Goal: Task Accomplishment & Management: Manage account settings

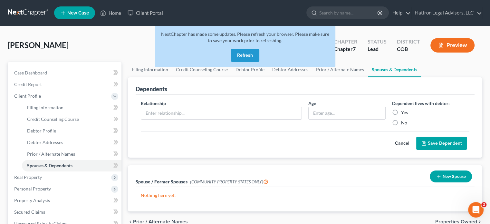
click at [242, 55] on button "Refresh" at bounding box center [245, 55] width 28 height 13
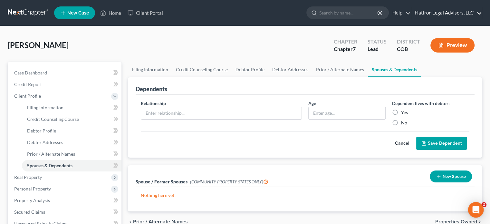
click at [450, 12] on link "Flatiron Legal Advisors, LLC" at bounding box center [446, 13] width 71 height 12
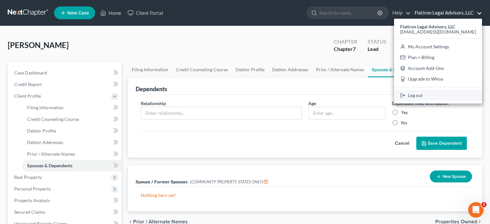
click at [430, 93] on link "Log out" at bounding box center [438, 95] width 88 height 11
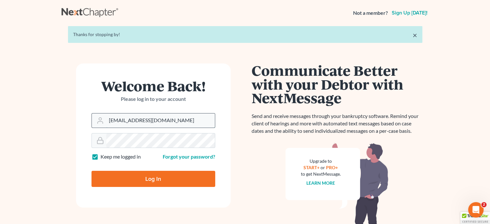
click at [177, 120] on input "[EMAIL_ADDRESS][DOMAIN_NAME]" at bounding box center [160, 120] width 109 height 14
type input "[EMAIL_ADDRESS][DOMAIN_NAME]"
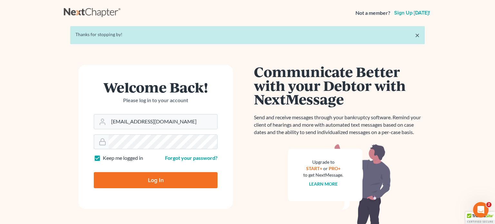
click at [126, 178] on form "Welcome Back! Please log in to your account Email Address [EMAIL_ADDRESS][DOMAI…" at bounding box center [155, 137] width 155 height 144
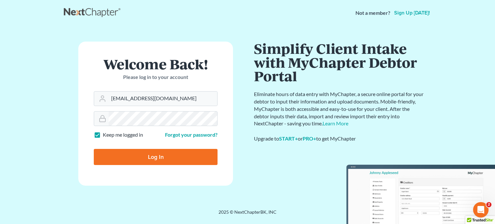
click at [152, 156] on input "Log In" at bounding box center [156, 157] width 124 height 16
type input "Thinking..."
